Goal: Task Accomplishment & Management: Use online tool/utility

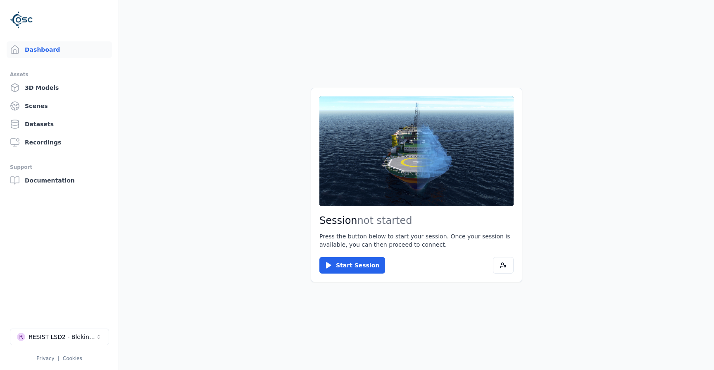
click at [353, 261] on button "Start Session" at bounding box center [353, 265] width 66 height 17
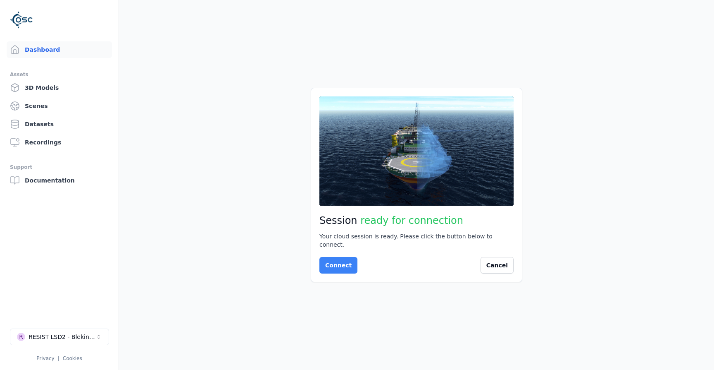
click at [335, 263] on button "Connect" at bounding box center [339, 265] width 38 height 17
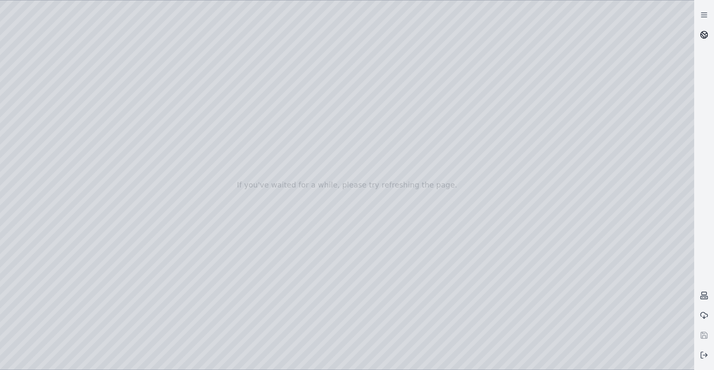
click at [705, 38] on icon at bounding box center [704, 35] width 8 height 8
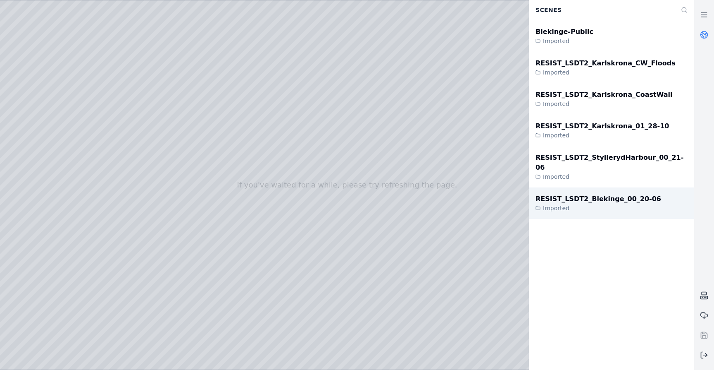
click at [614, 194] on div "RESIST_LSDT2_Blekinge_00_20-06" at bounding box center [599, 199] width 126 height 10
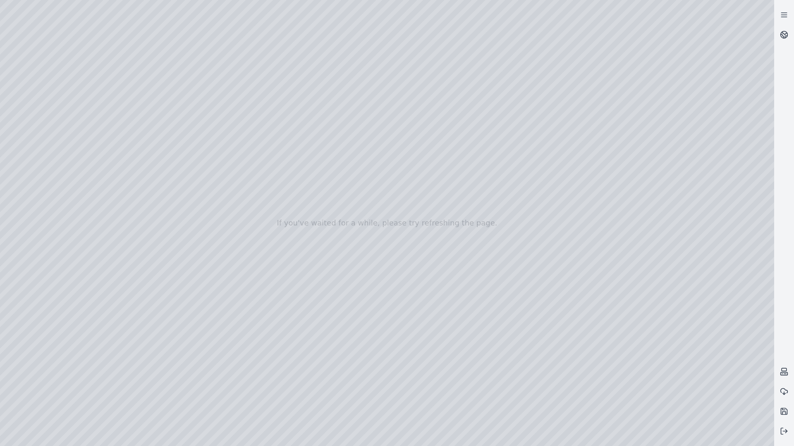
drag, startPoint x: 445, startPoint y: 337, endPoint x: 444, endPoint y: 327, distance: 10.8
drag, startPoint x: 444, startPoint y: 326, endPoint x: 436, endPoint y: 268, distance: 58.3
click at [714, 369] on div at bounding box center [387, 223] width 774 height 446
click at [696, 351] on div at bounding box center [387, 223] width 774 height 446
click at [348, 289] on div at bounding box center [387, 223] width 774 height 446
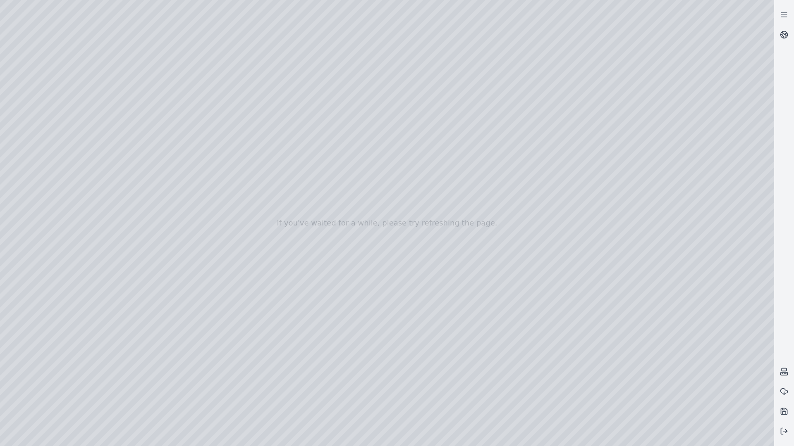
click at [403, 236] on div at bounding box center [387, 223] width 774 height 446
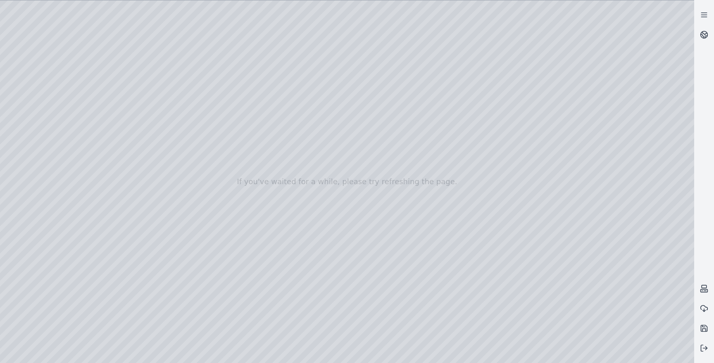
click at [687, 11] on div at bounding box center [347, 181] width 694 height 363
click at [666, 333] on div at bounding box center [347, 181] width 694 height 363
click at [665, 334] on div at bounding box center [347, 181] width 694 height 363
click at [679, 334] on div at bounding box center [347, 181] width 694 height 363
click at [663, 333] on div at bounding box center [347, 181] width 694 height 363
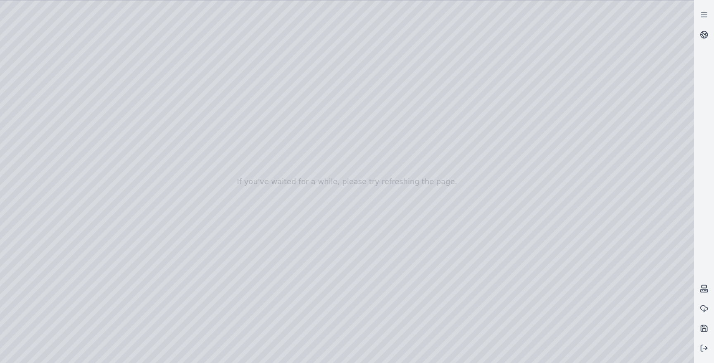
click at [663, 333] on div at bounding box center [347, 181] width 694 height 363
click at [678, 335] on div at bounding box center [347, 181] width 694 height 363
click at [661, 335] on div at bounding box center [347, 181] width 694 height 363
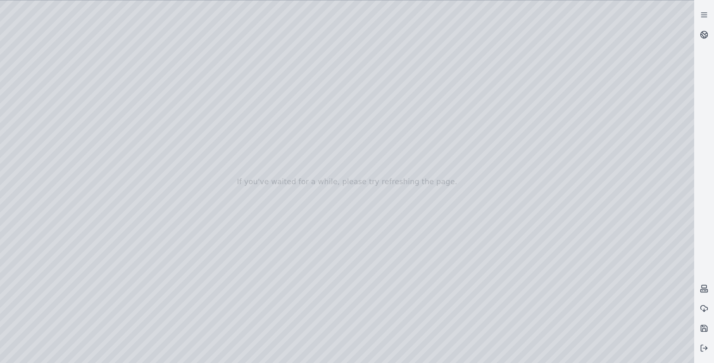
click at [661, 335] on div at bounding box center [347, 181] width 694 height 363
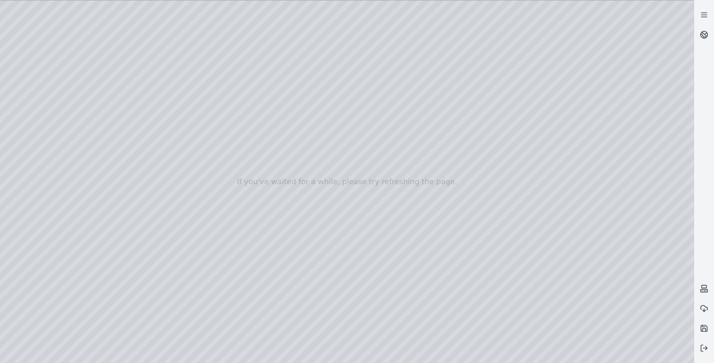
click at [661, 335] on div at bounding box center [347, 181] width 694 height 363
click at [592, 330] on div at bounding box center [347, 181] width 694 height 363
click at [594, 334] on div at bounding box center [347, 181] width 694 height 363
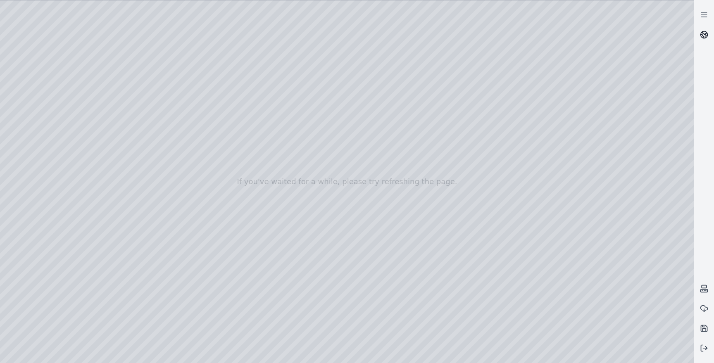
click at [709, 35] on link at bounding box center [704, 35] width 20 height 20
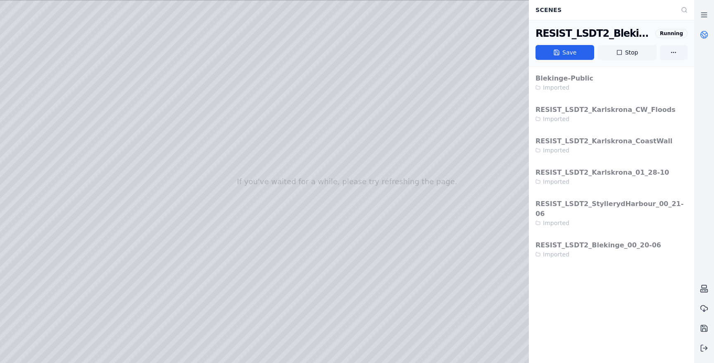
click at [645, 52] on button "Stop" at bounding box center [627, 52] width 59 height 15
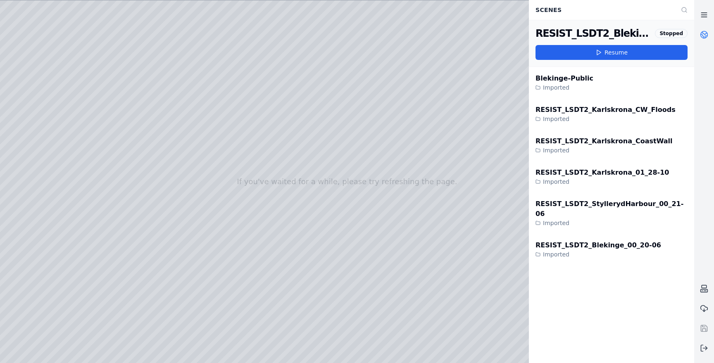
click at [706, 12] on icon at bounding box center [704, 15] width 8 height 8
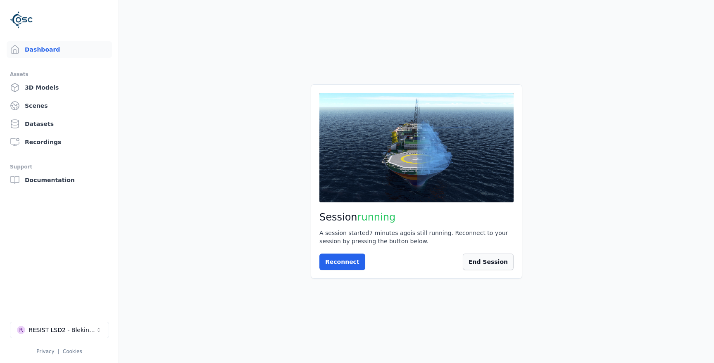
click at [496, 259] on button "End Session" at bounding box center [488, 262] width 51 height 17
click at [223, 110] on main "Session not started Press the button below to start your session. Once your ses…" at bounding box center [416, 181] width 595 height 363
click at [343, 265] on button "Start Session" at bounding box center [353, 262] width 66 height 17
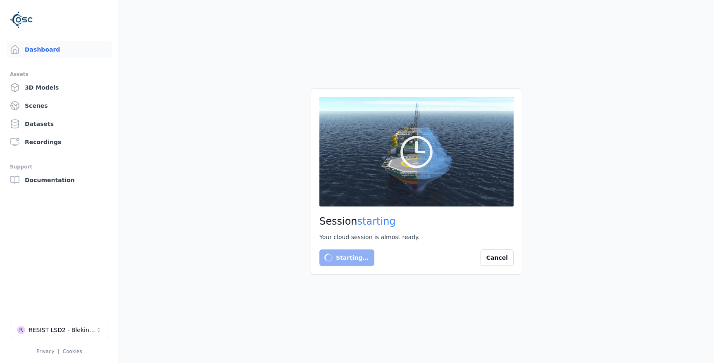
click at [462, 348] on main "Session starting Your cloud session is almost ready. Starting… Cancel" at bounding box center [416, 181] width 595 height 363
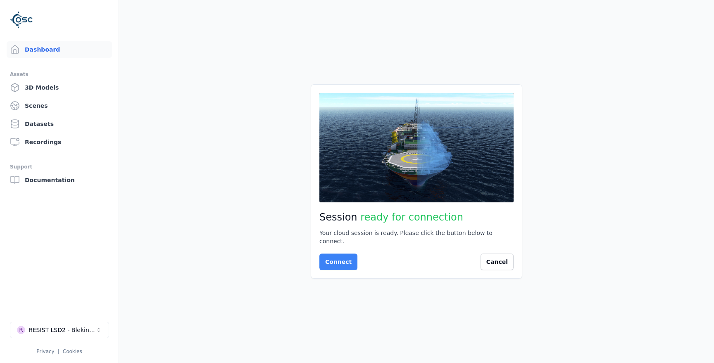
click at [339, 262] on button "Connect" at bounding box center [339, 262] width 38 height 17
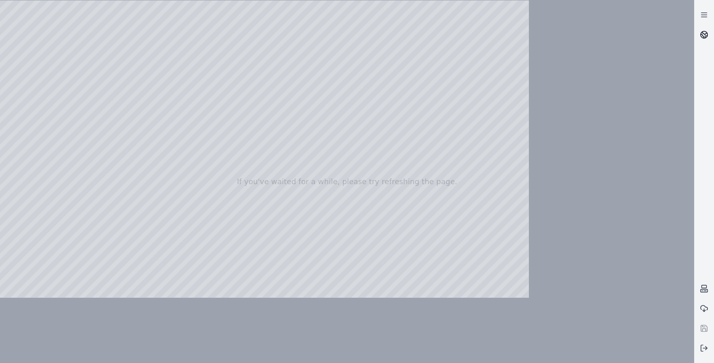
click at [705, 36] on icon at bounding box center [704, 35] width 8 height 8
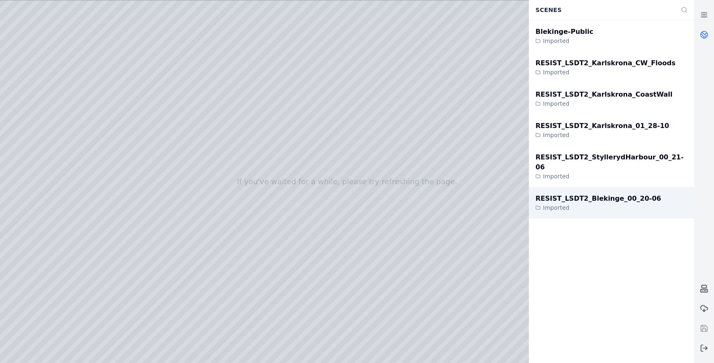
click at [588, 204] on div "Imported" at bounding box center [599, 208] width 126 height 8
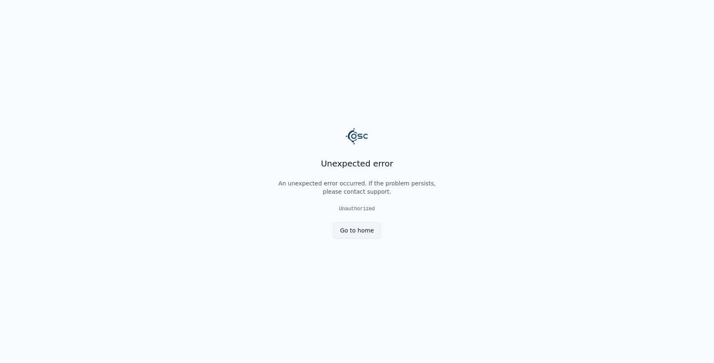
click at [362, 230] on link "Go to home" at bounding box center [357, 230] width 48 height 17
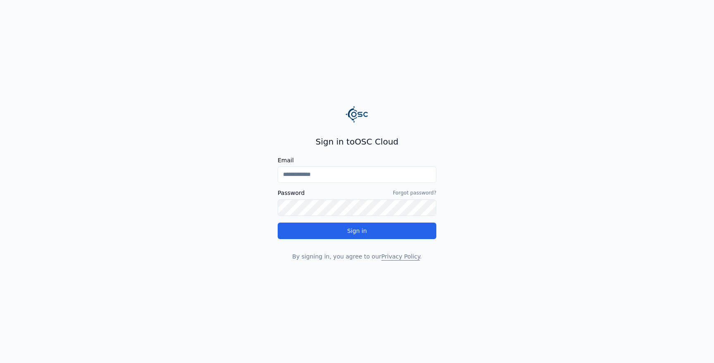
type input "**********"
click at [347, 176] on input "**********" at bounding box center [357, 175] width 159 height 17
